Goal: Information Seeking & Learning: Learn about a topic

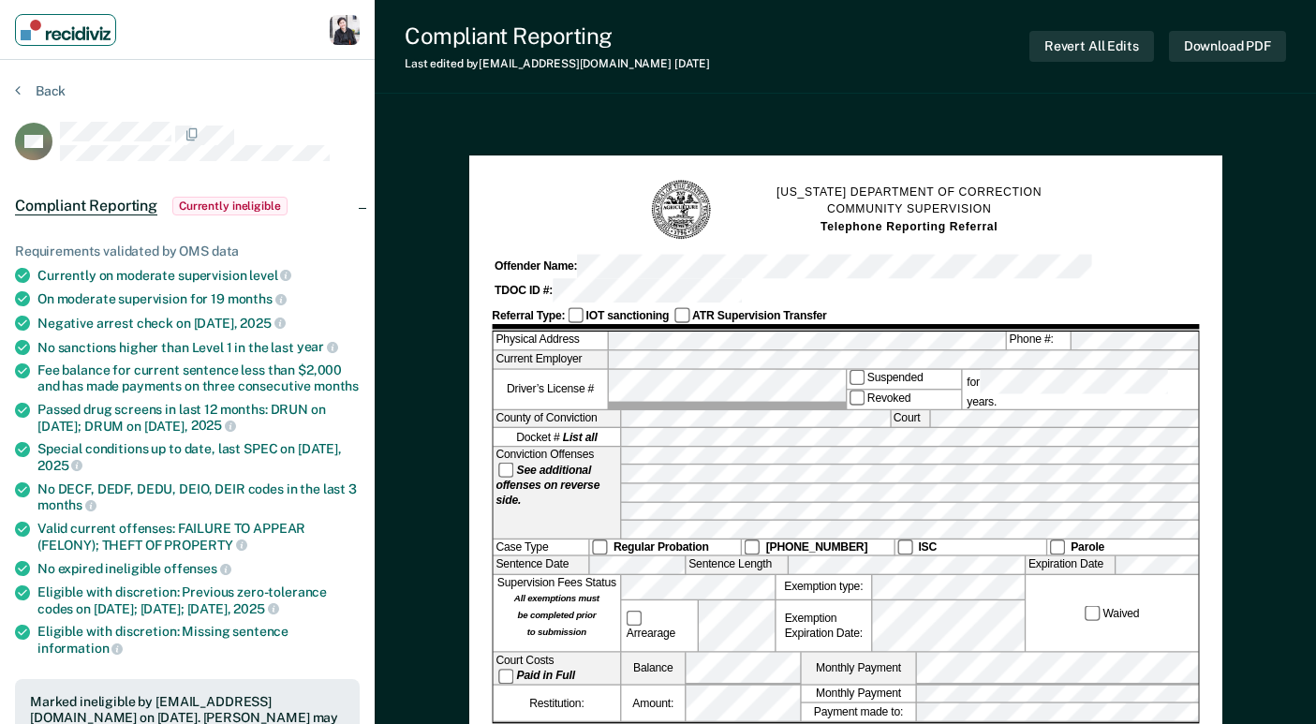
click at [90, 36] on img "Main navigation" at bounding box center [66, 30] width 90 height 21
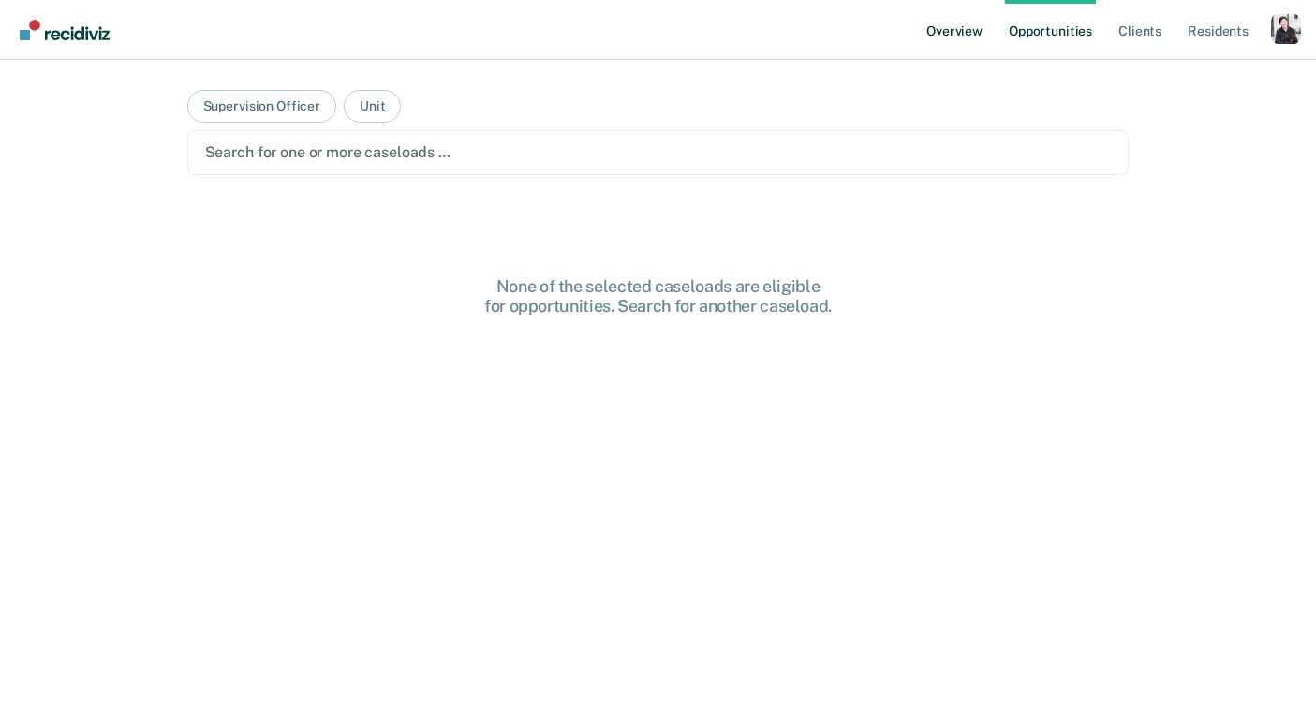
click at [953, 37] on link "Overview" at bounding box center [954, 30] width 64 height 60
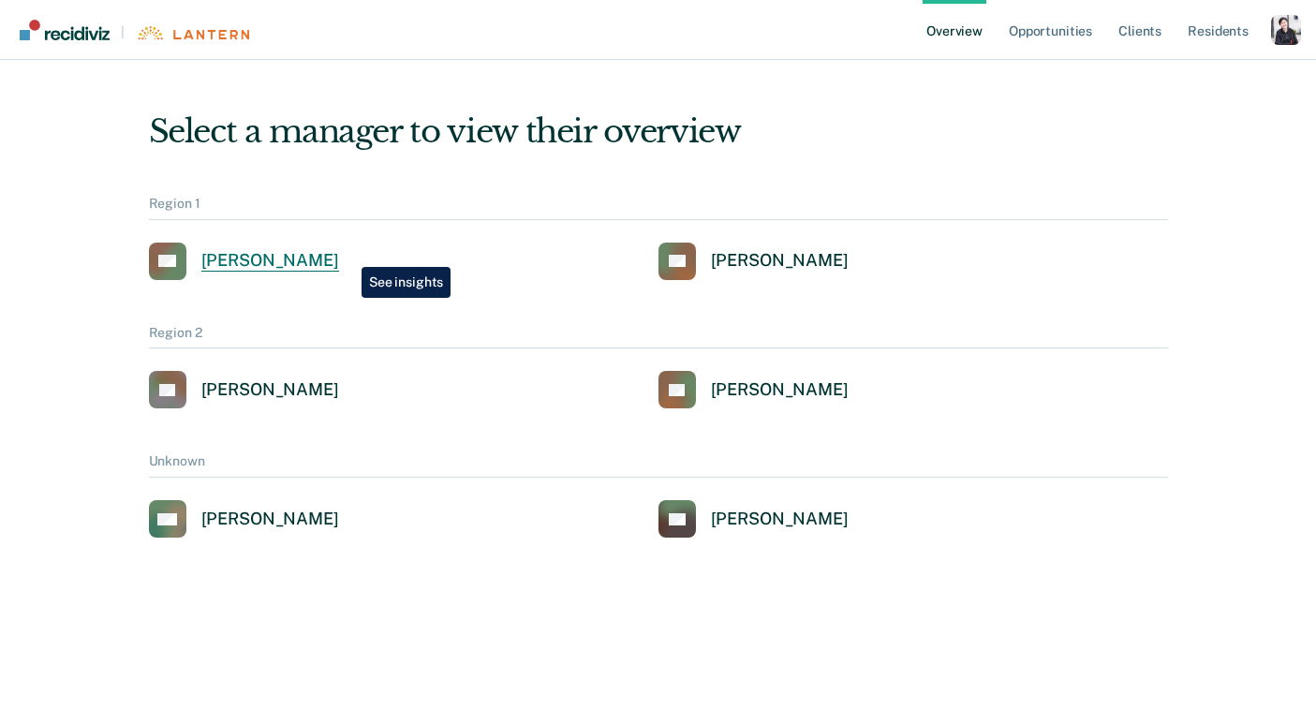
click at [339, 253] on div "[PERSON_NAME]" at bounding box center [270, 261] width 138 height 22
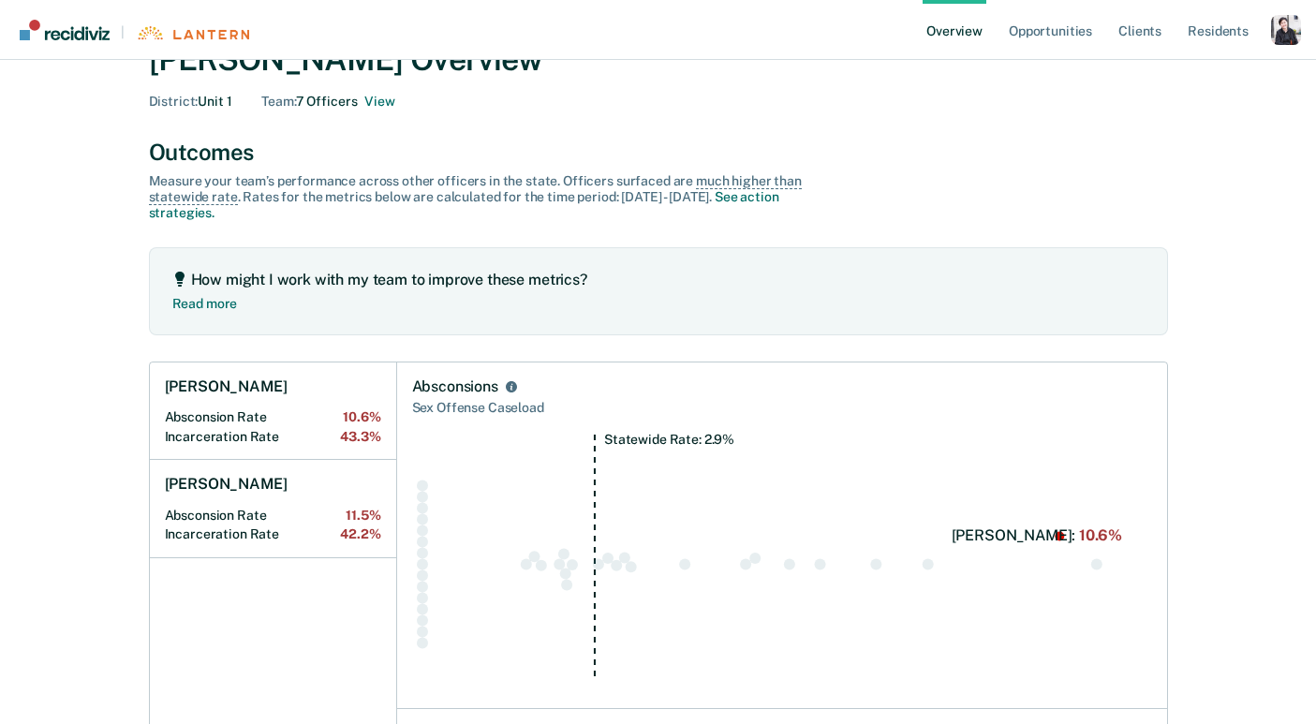
scroll to position [95, 0]
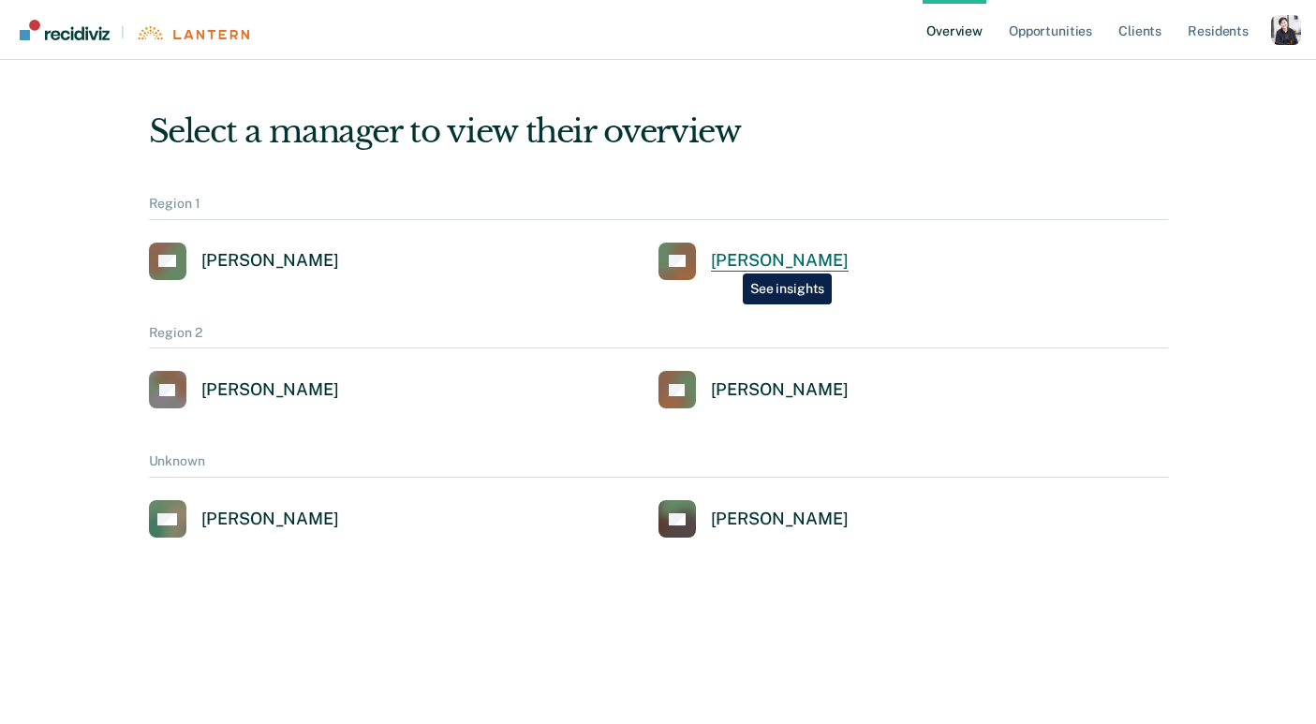
click at [729, 259] on div "[PERSON_NAME]" at bounding box center [780, 261] width 138 height 22
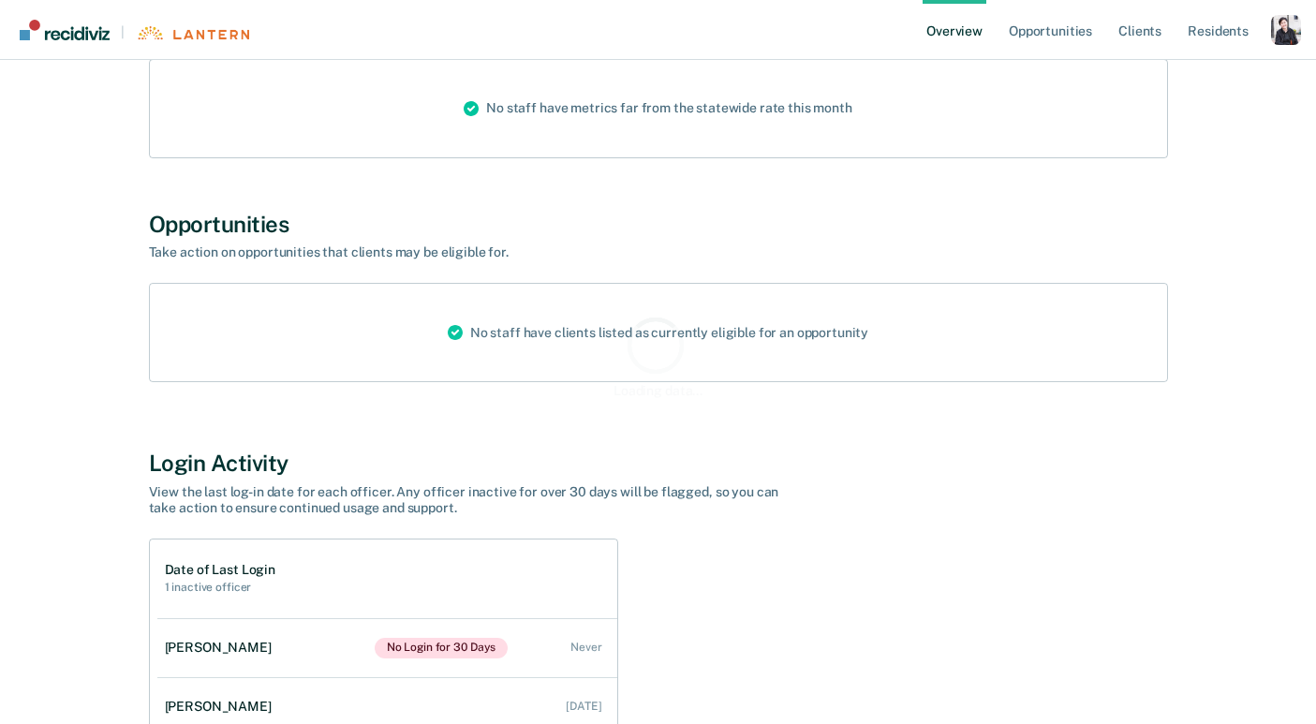
scroll to position [314, 0]
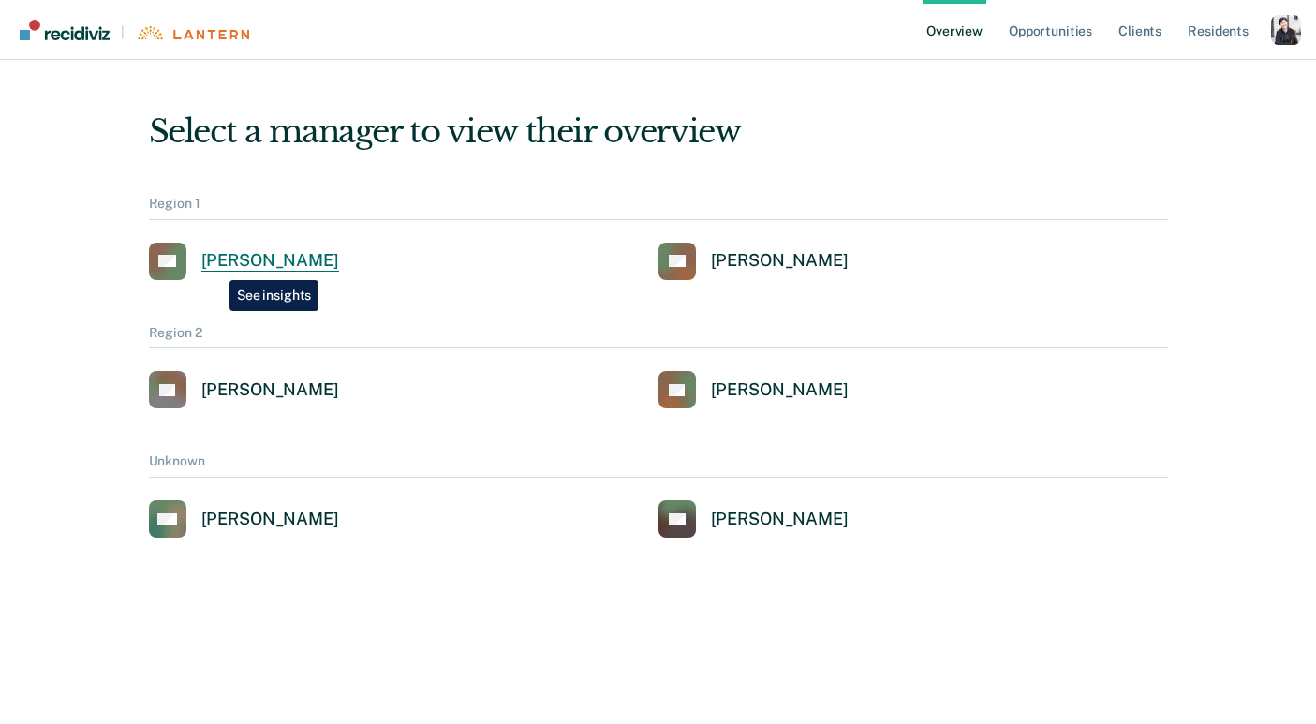
click at [215, 266] on div "[PERSON_NAME]" at bounding box center [270, 261] width 138 height 22
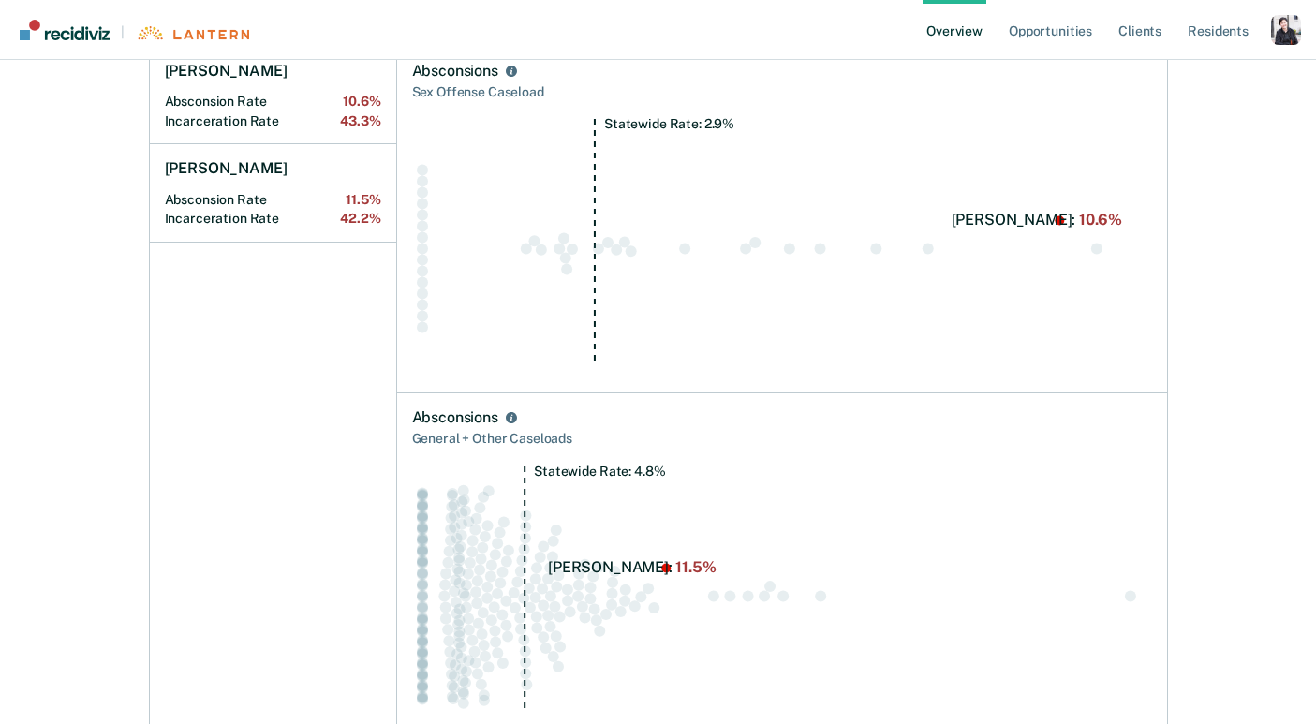
scroll to position [184, 0]
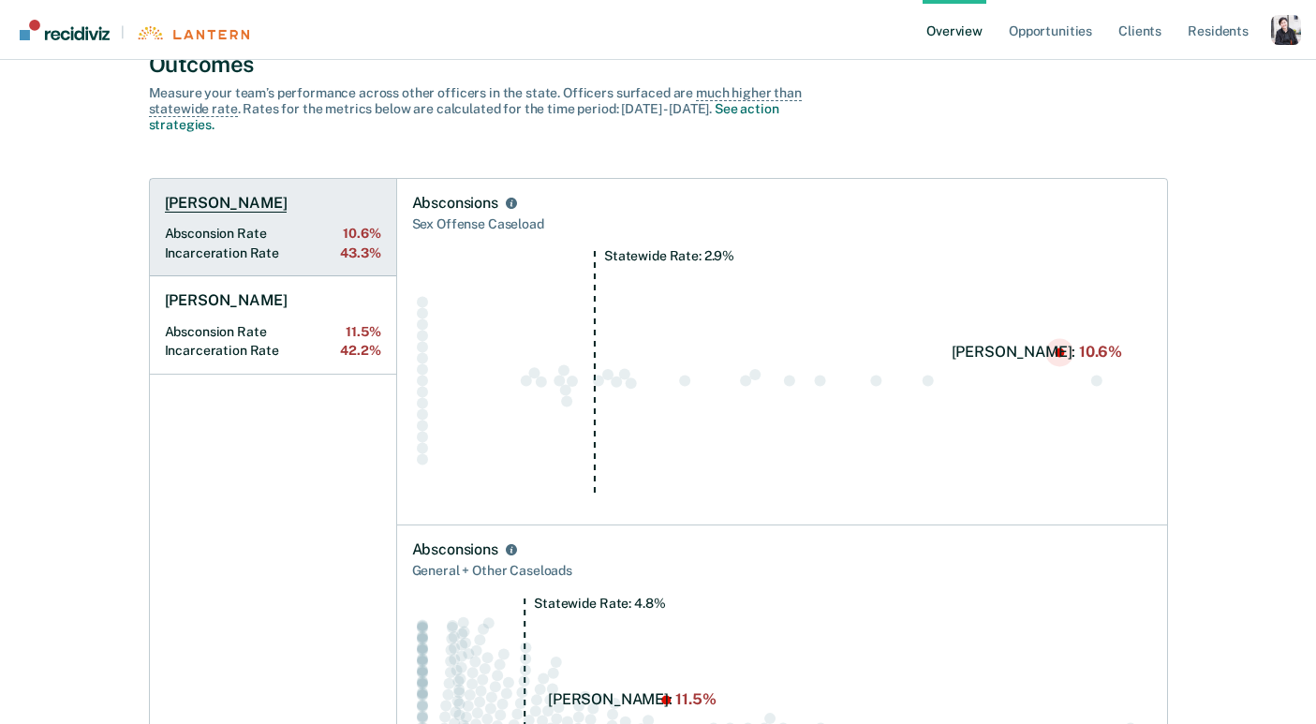
click at [174, 208] on h1 "[PERSON_NAME]" at bounding box center [226, 203] width 123 height 19
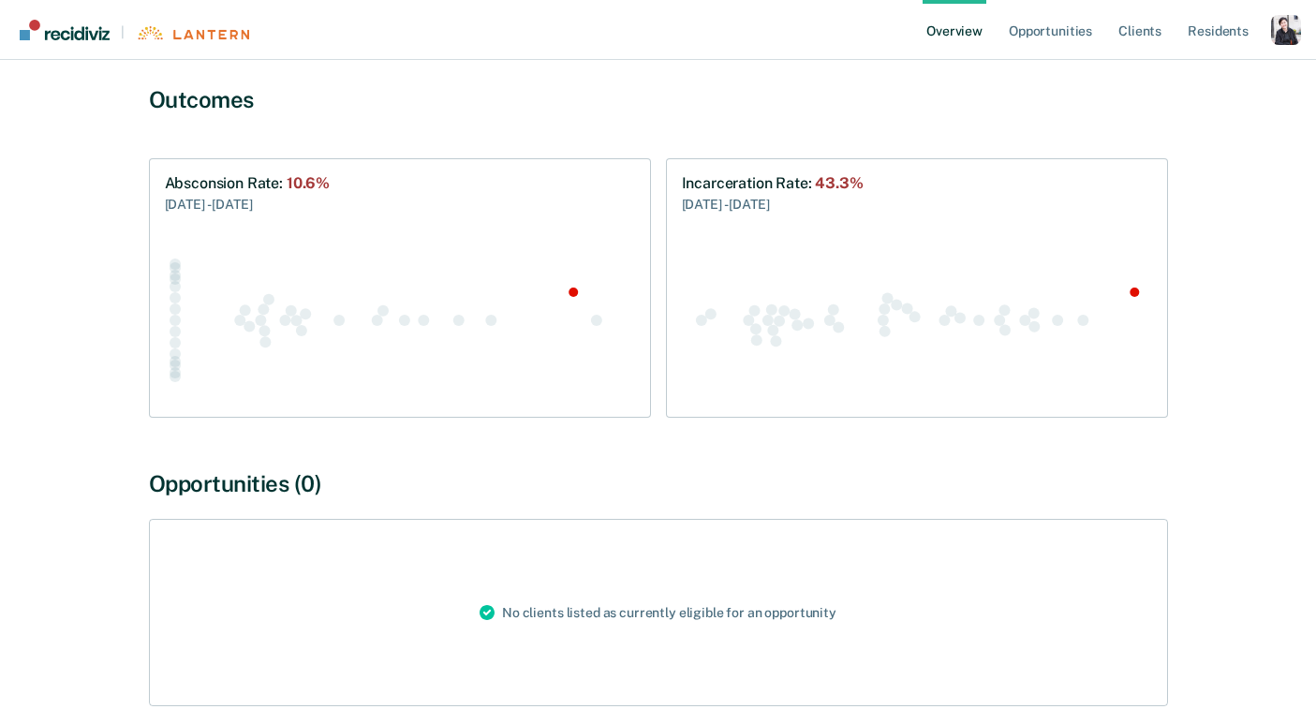
scroll to position [190, 0]
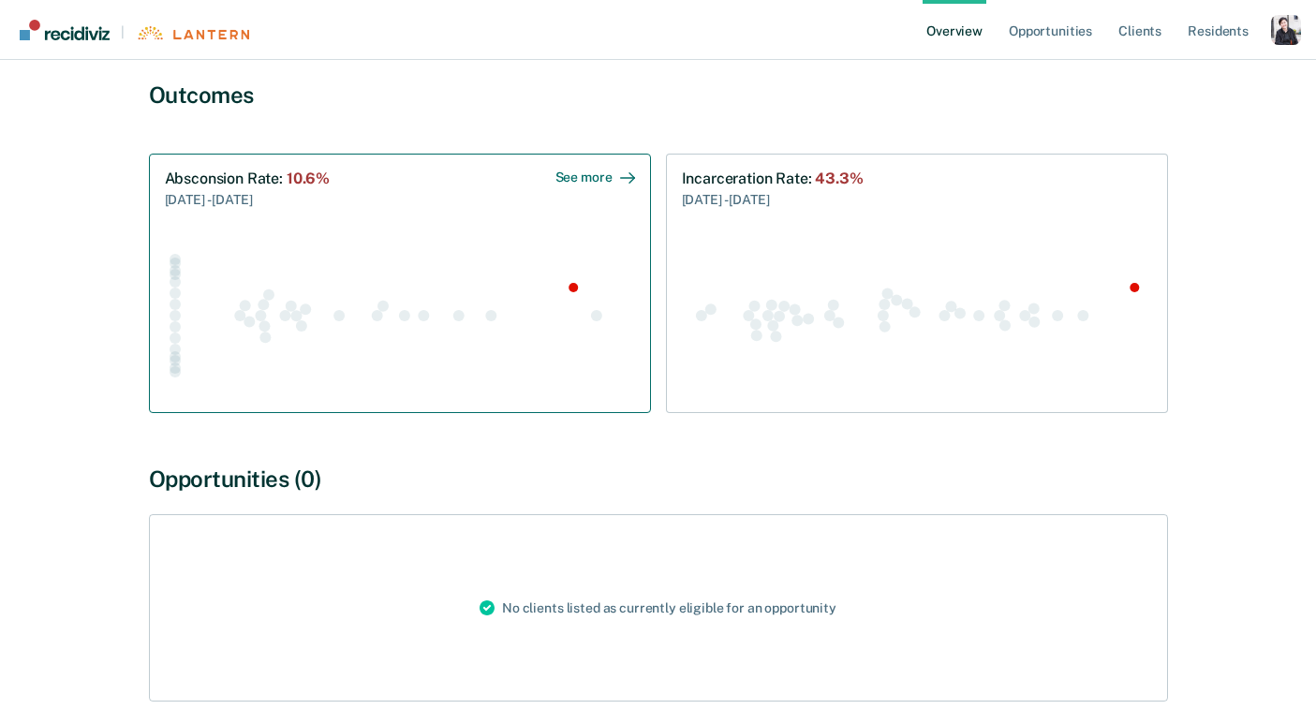
click at [313, 239] on icon "Swarm plot of all absconsion rates in the state for SEX_OFFENSE caseloads, high…" at bounding box center [400, 314] width 470 height 165
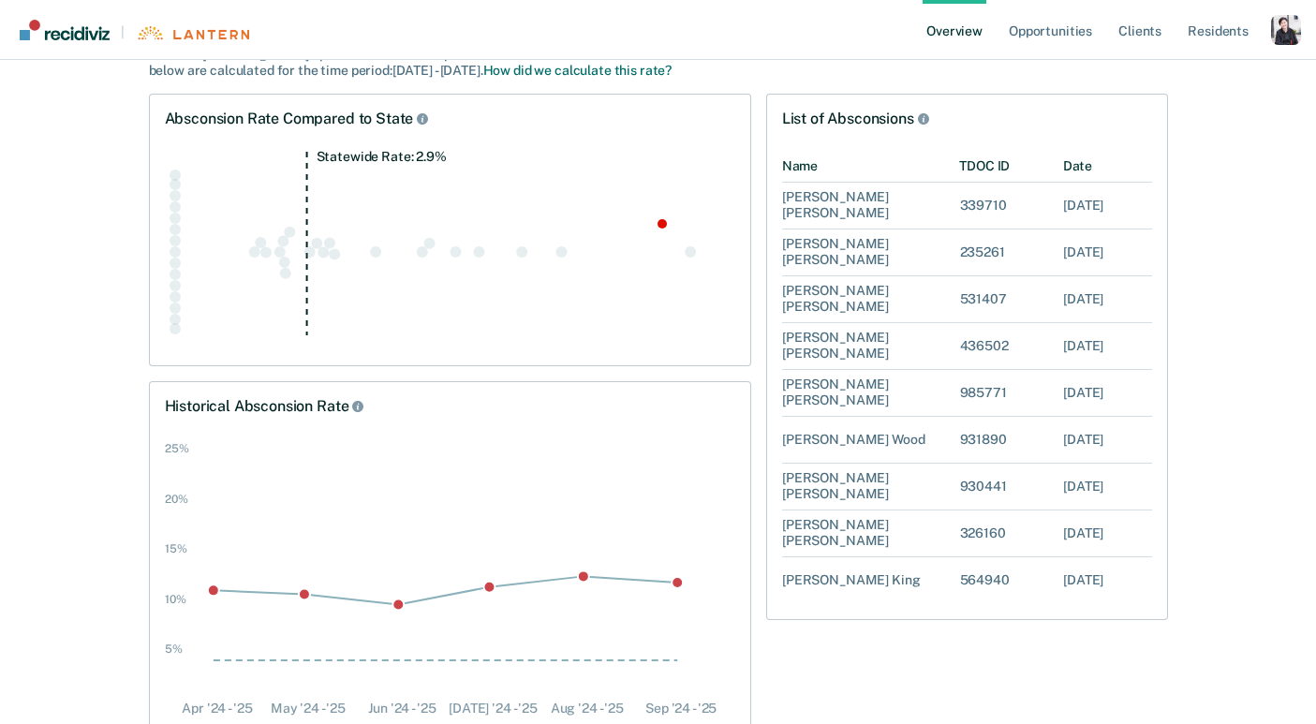
scroll to position [248, 0]
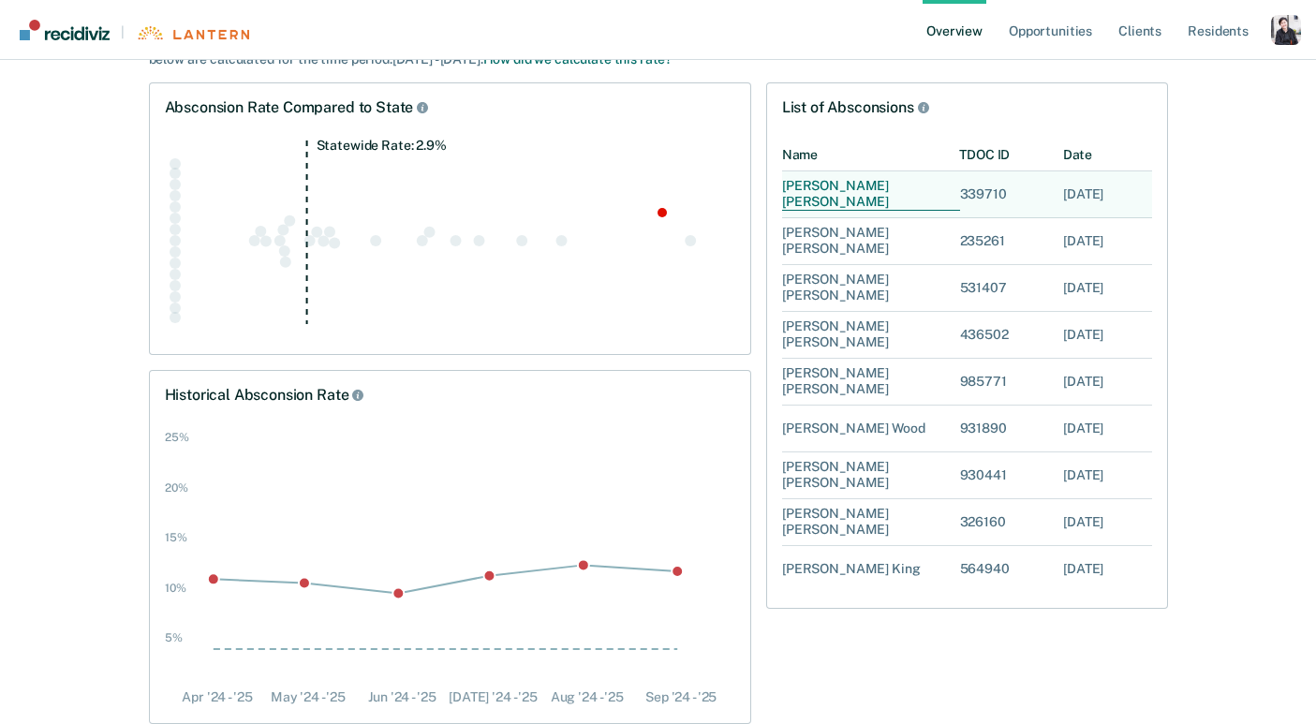
click at [843, 194] on div "[PERSON_NAME]" at bounding box center [871, 194] width 178 height 33
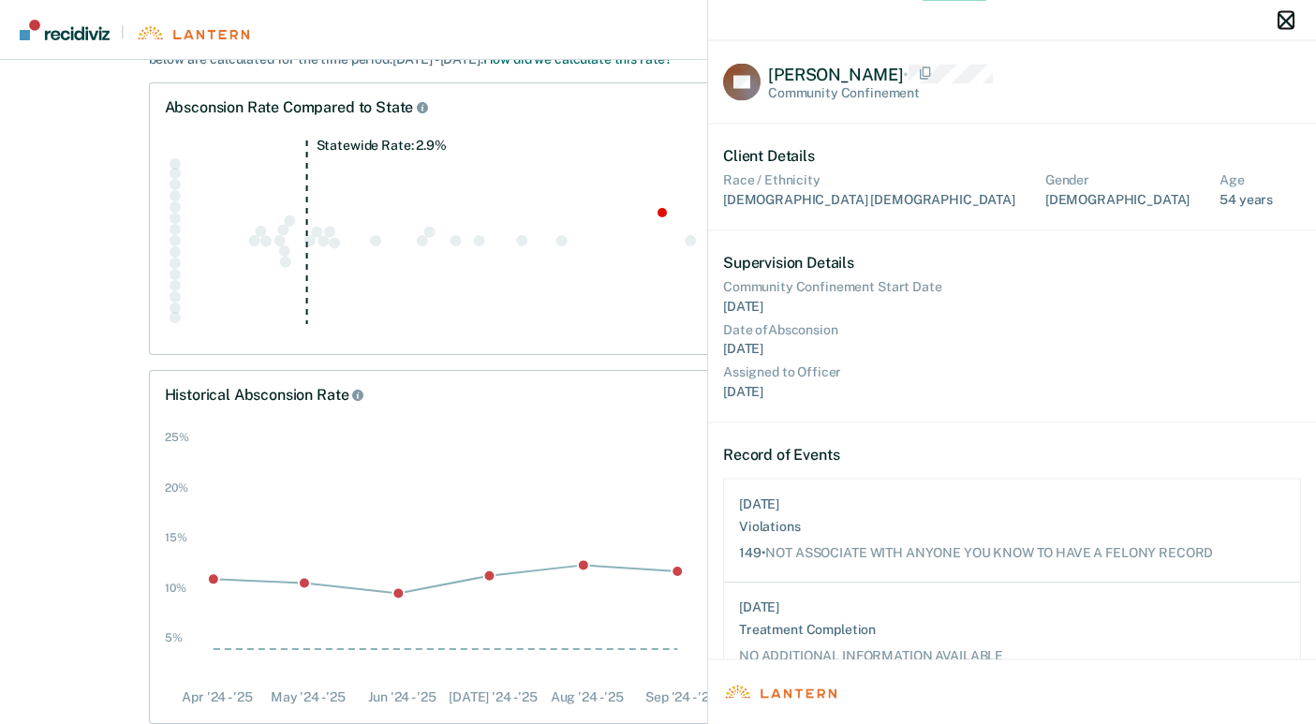
click at [1278, 12] on button "button" at bounding box center [1285, 20] width 15 height 16
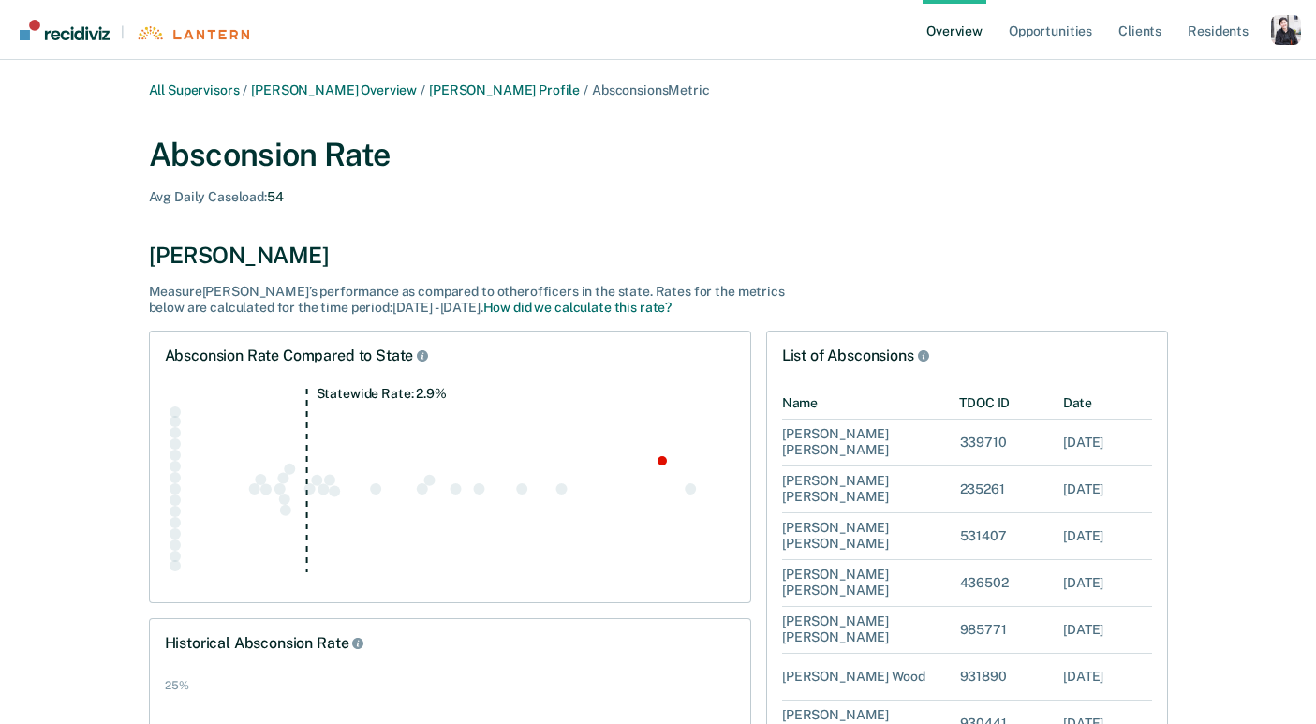
click at [313, 227] on div "Absconsion Rate Avg Daily Caseload : 54 [PERSON_NAME] Measure [PERSON_NAME] ’s …" at bounding box center [658, 226] width 1019 height 180
